Goal: Task Accomplishment & Management: Manage account settings

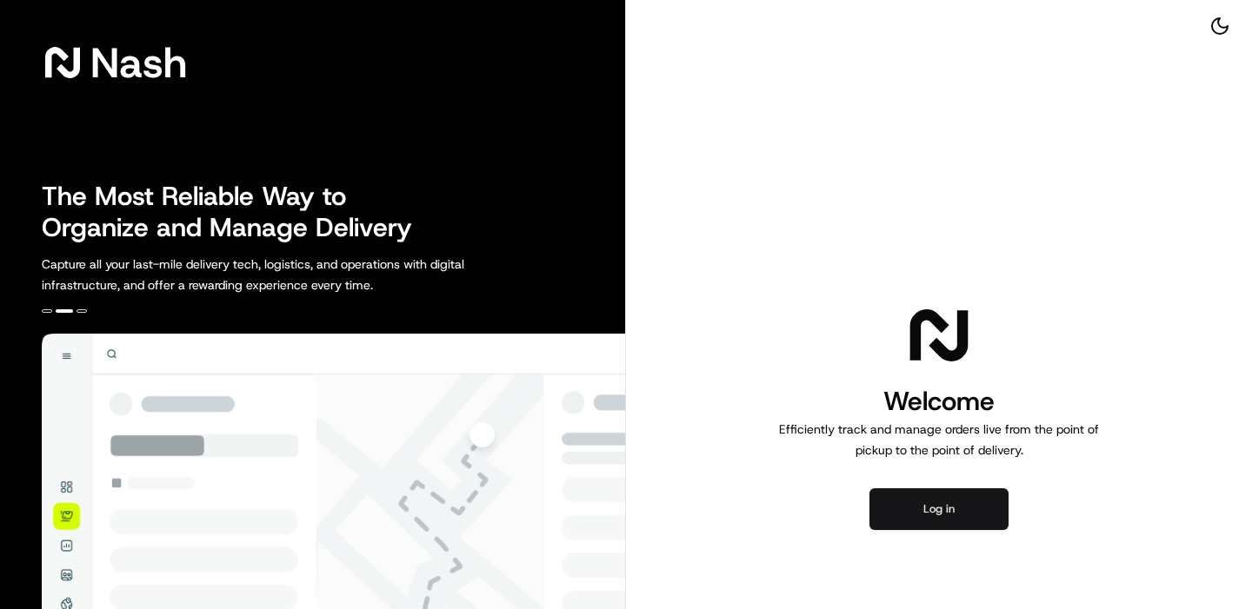
click at [949, 524] on button "Log in" at bounding box center [938, 509] width 139 height 42
click at [947, 522] on button "Log in" at bounding box center [938, 509] width 139 height 42
